Goal: Check status: Check status

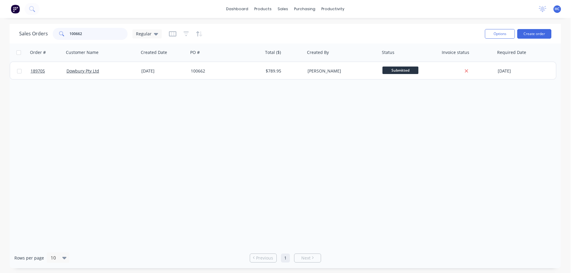
drag, startPoint x: 95, startPoint y: 35, endPoint x: 51, endPoint y: 40, distance: 44.6
click at [51, 40] on div "[DEMOGRAPHIC_DATA] Orders 100662 Regular" at bounding box center [249, 33] width 461 height 15
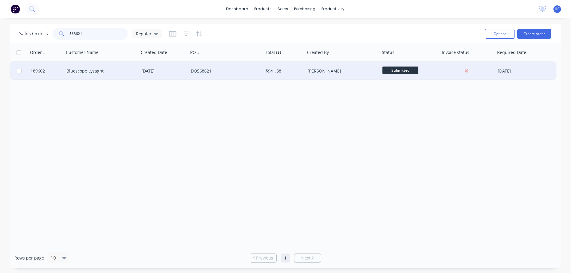
type input "568621"
click at [237, 75] on div "DQ568621" at bounding box center [225, 71] width 75 height 18
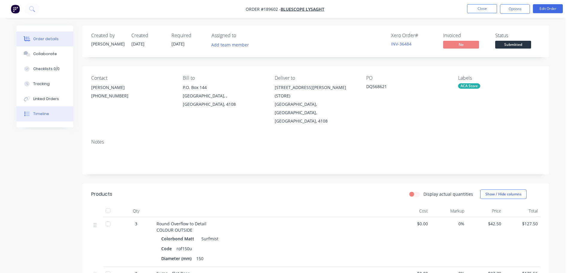
click at [49, 113] on button "Timeline" at bounding box center [44, 113] width 57 height 15
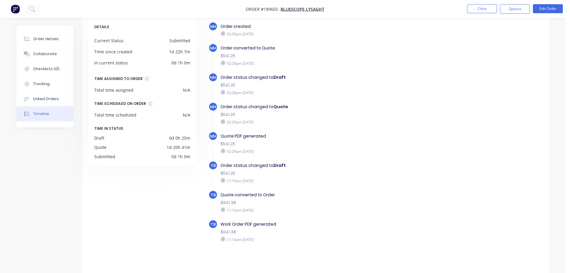
scroll to position [35, 0]
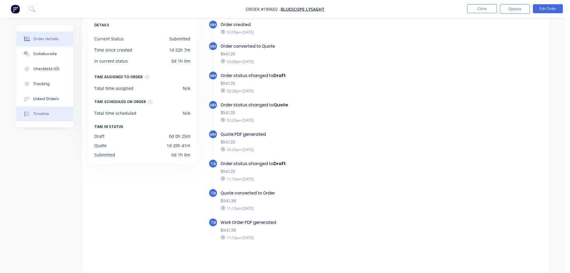
click at [40, 35] on button "Order details" at bounding box center [44, 38] width 57 height 15
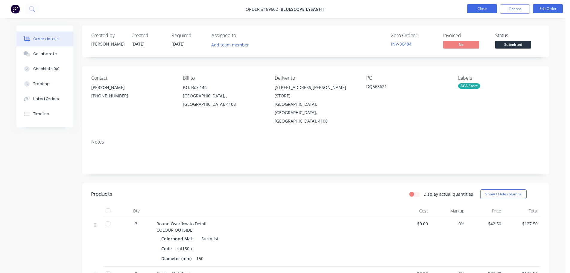
click at [475, 6] on button "Close" at bounding box center [482, 8] width 30 height 9
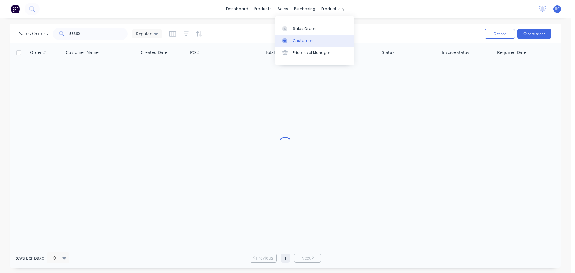
click at [301, 40] on div "Customers" at bounding box center [304, 40] width 22 height 5
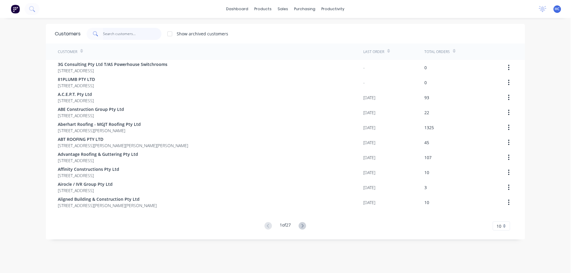
click at [118, 35] on input "text" at bounding box center [132, 34] width 58 height 12
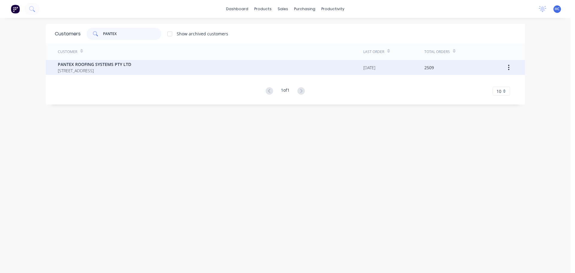
type input "PANTEX"
click at [111, 61] on span "PANTEX ROOFING SYSTEMS PTY LTD" at bounding box center [94, 64] width 73 height 6
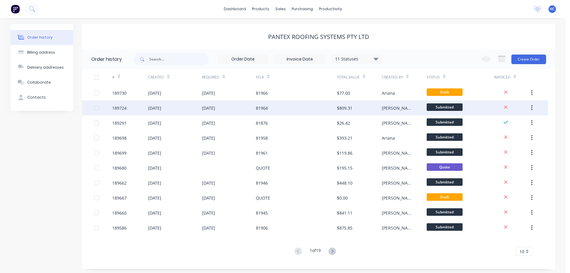
click at [299, 107] on div "81964" at bounding box center [296, 107] width 81 height 15
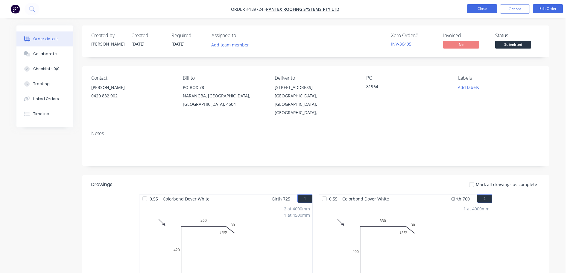
click at [483, 6] on button "Close" at bounding box center [482, 8] width 30 height 9
